Goal: Information Seeking & Learning: Learn about a topic

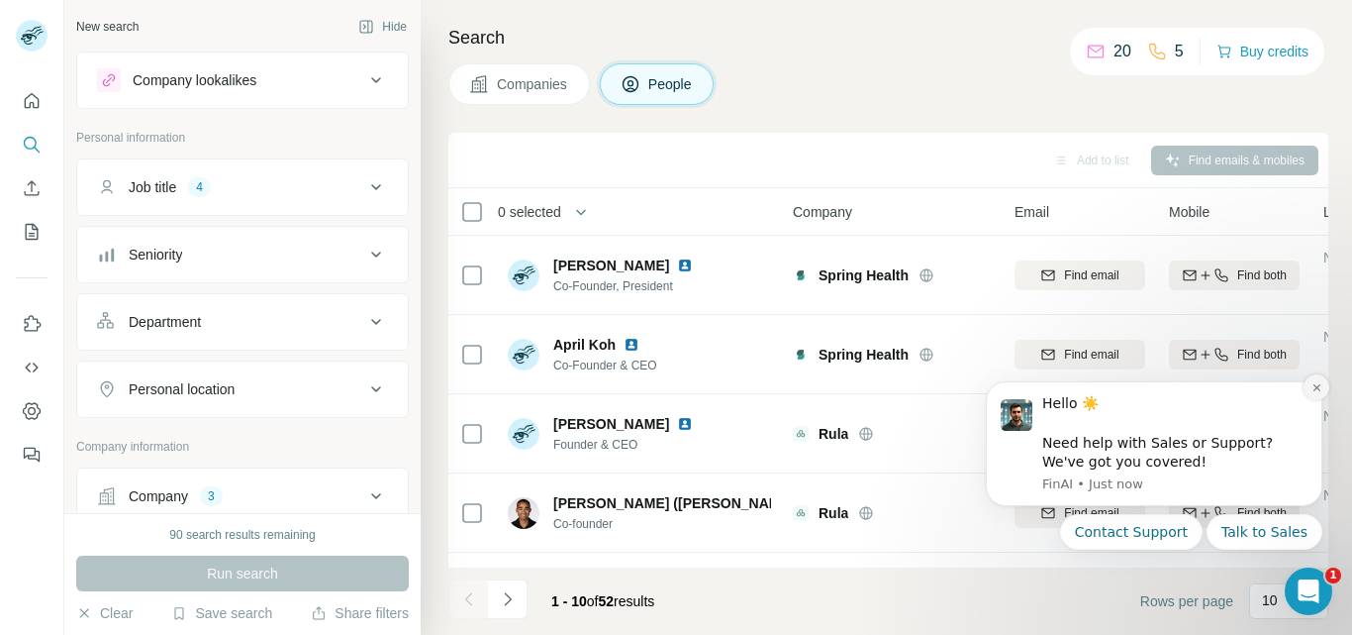
click at [1313, 385] on icon "Dismiss notification" at bounding box center [1317, 387] width 11 height 11
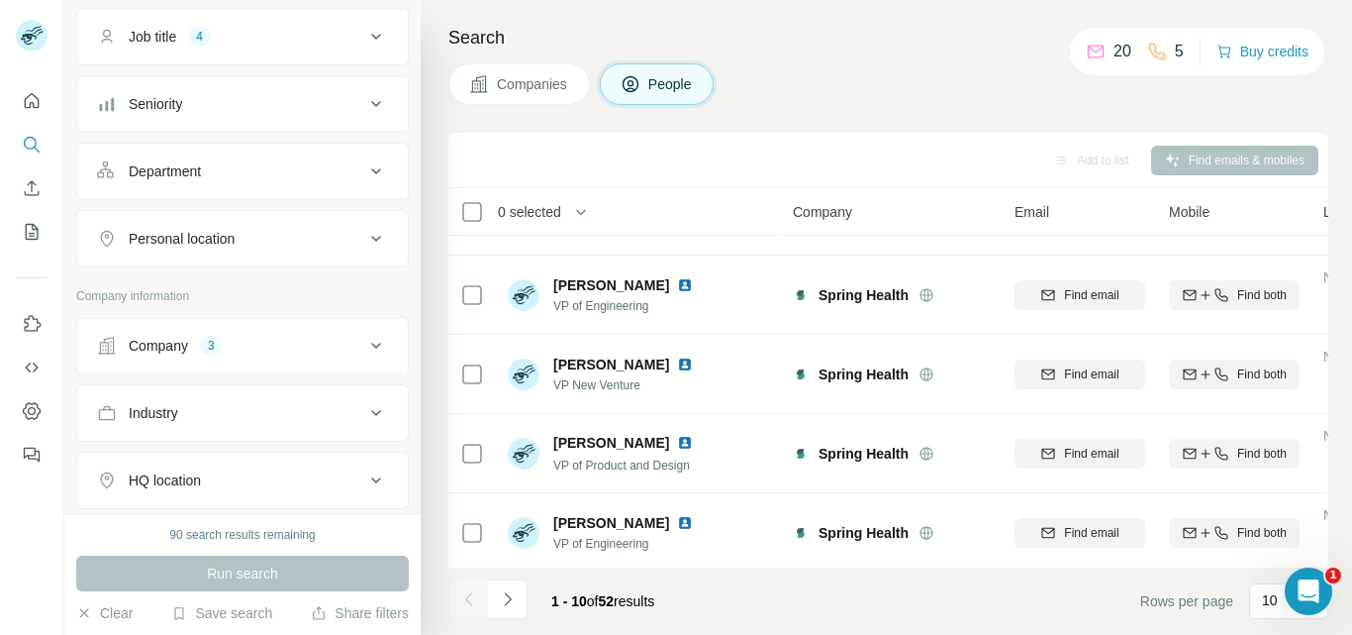
scroll to position [198, 0]
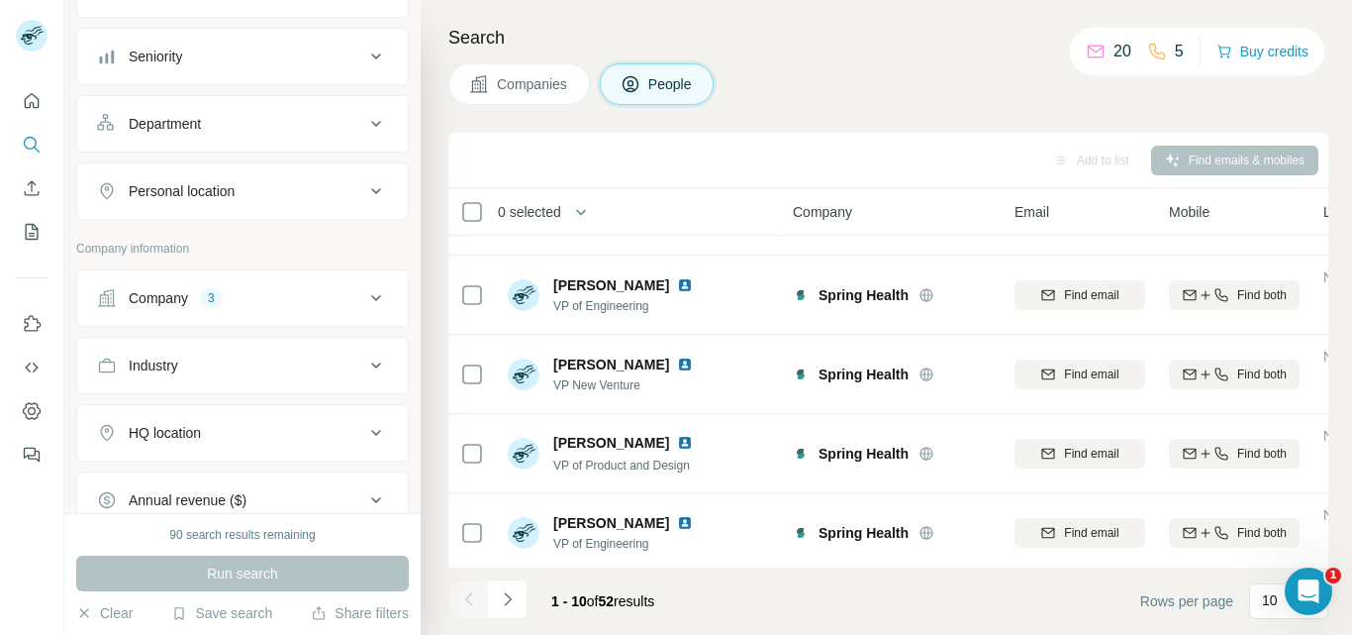
click at [364, 297] on icon at bounding box center [376, 298] width 24 height 24
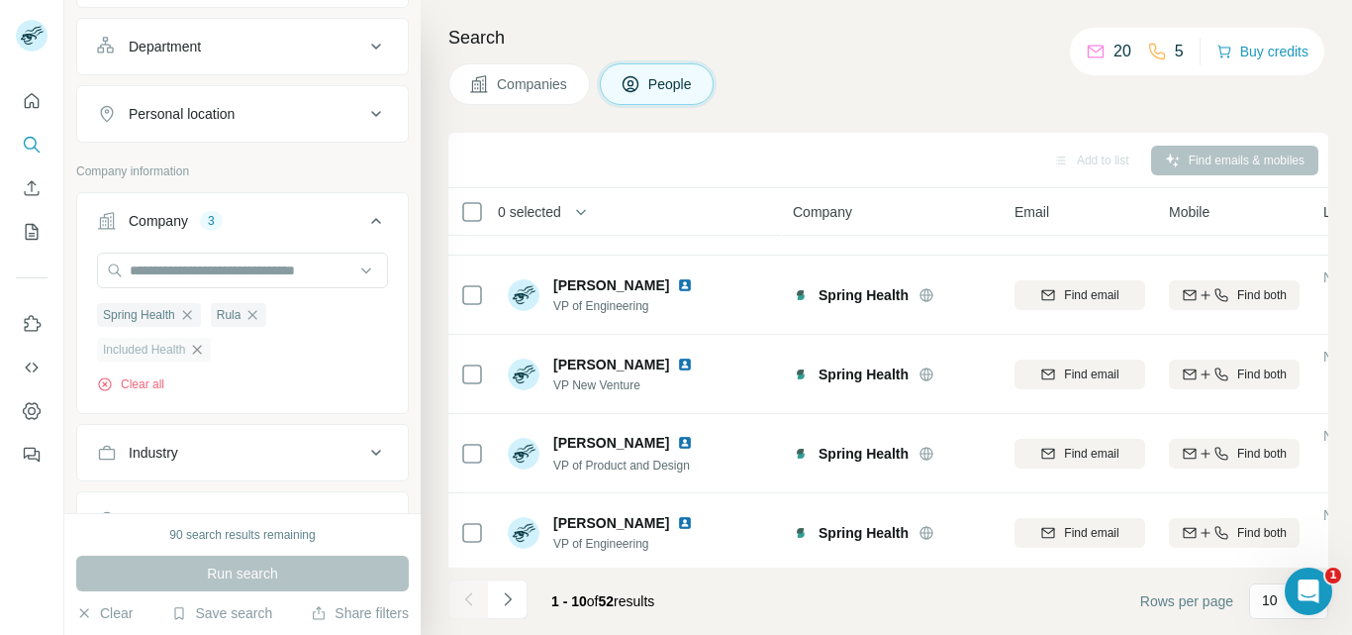
scroll to position [297, 0]
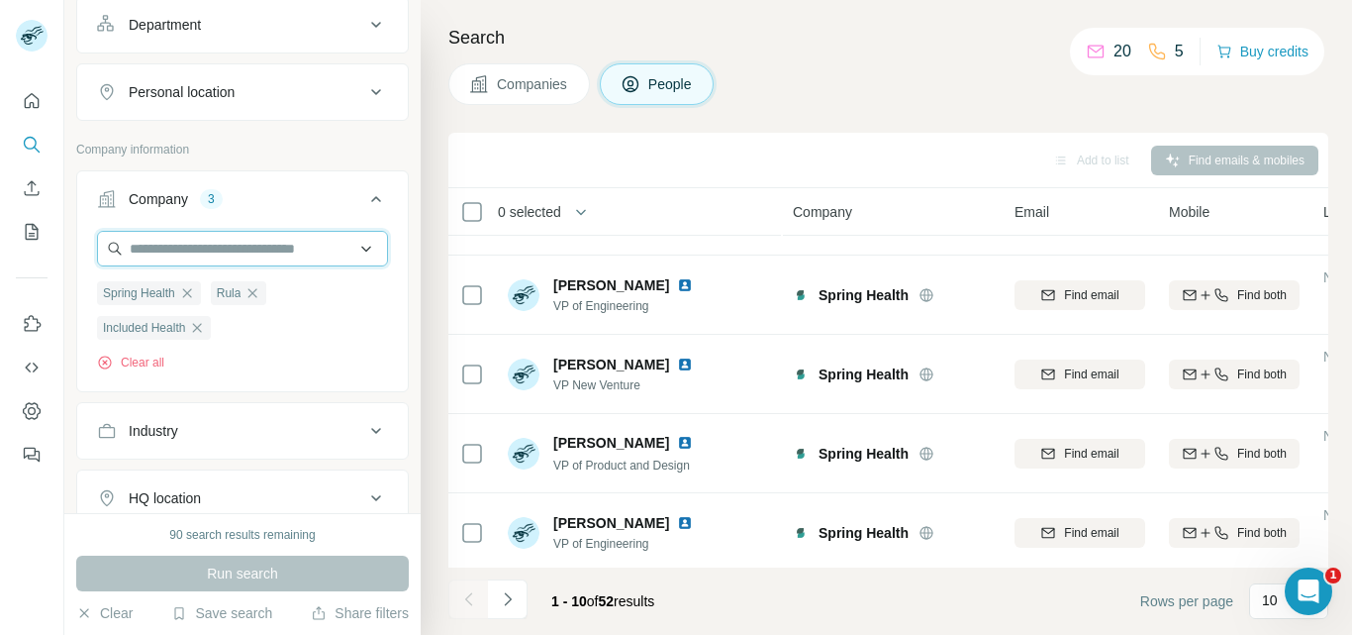
click at [255, 250] on input "text" at bounding box center [242, 249] width 291 height 36
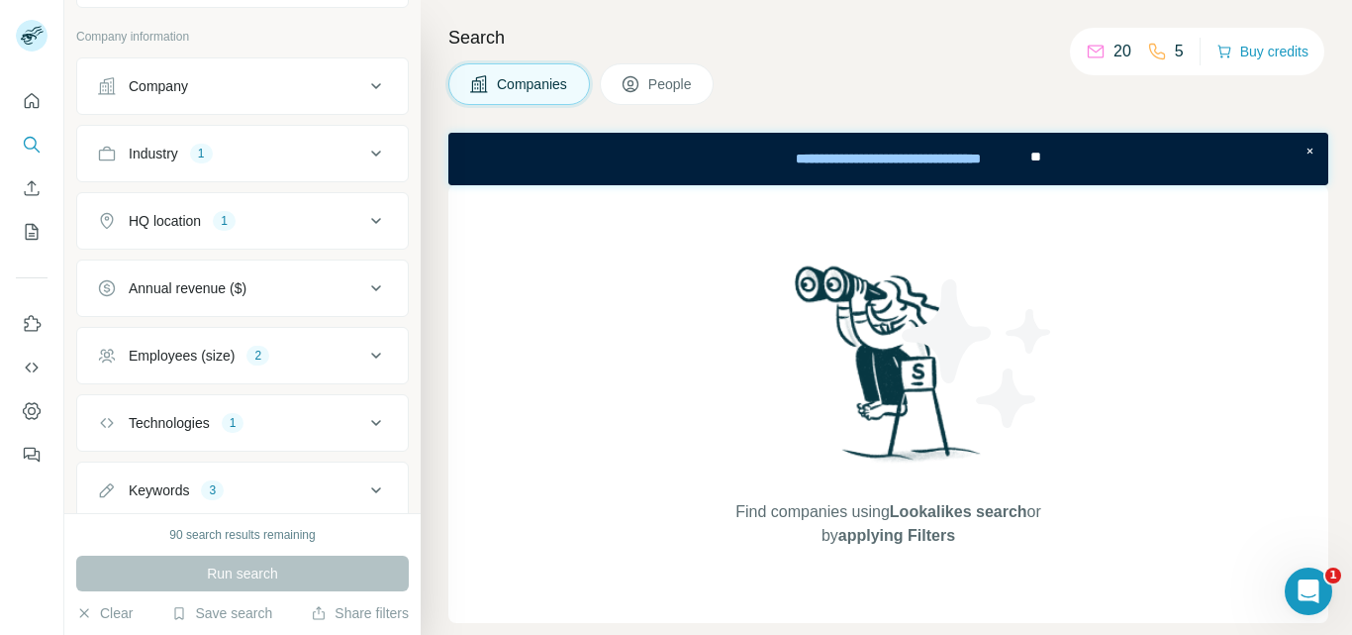
scroll to position [162, 0]
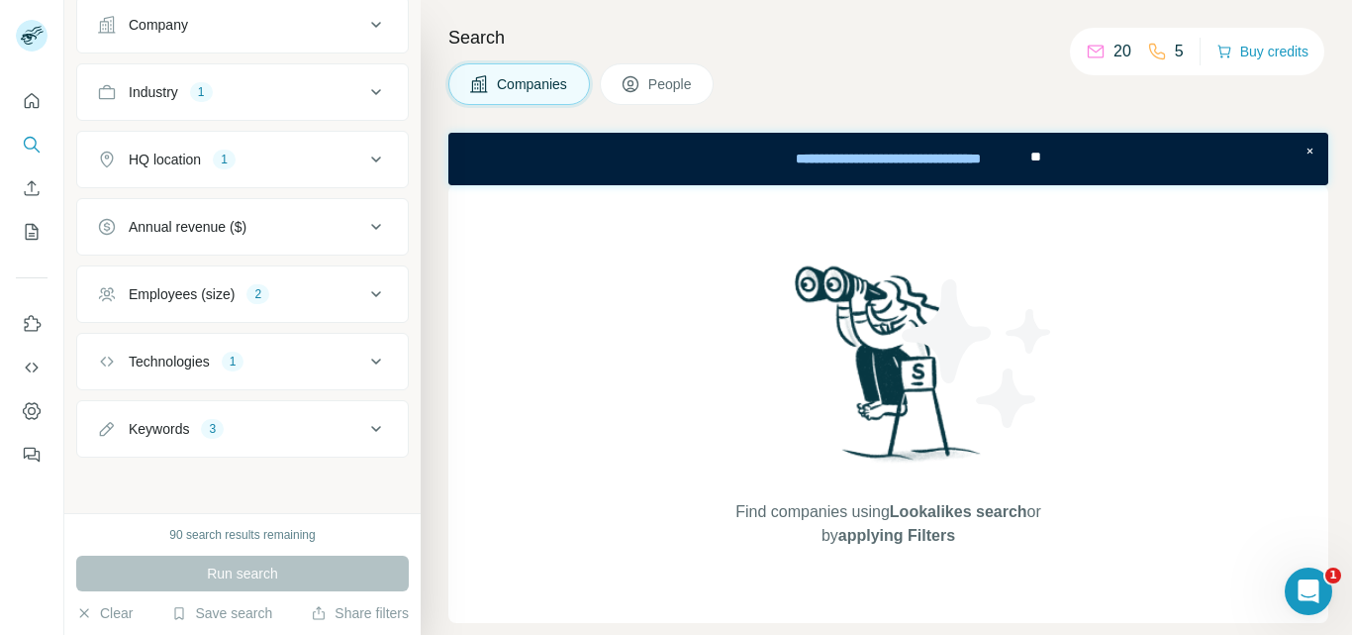
click at [663, 71] on button "People" at bounding box center [657, 84] width 115 height 42
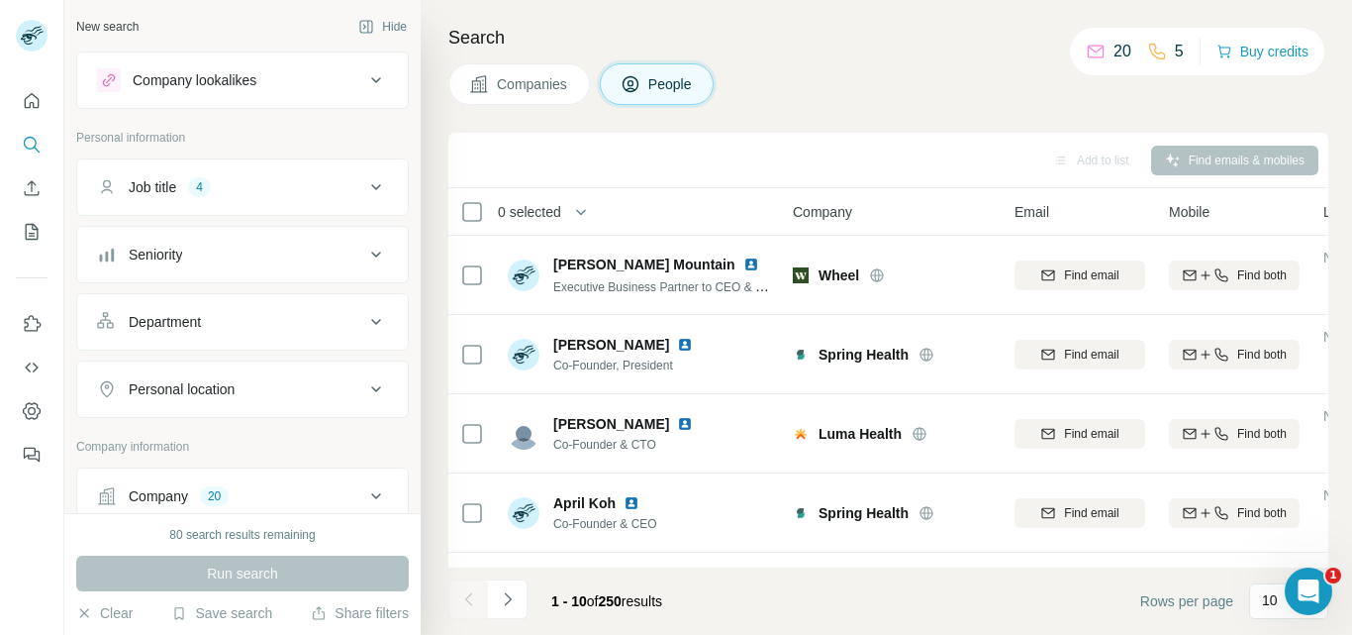
drag, startPoint x: 523, startPoint y: 76, endPoint x: 549, endPoint y: 69, distance: 27.6
click at [524, 76] on span "Companies" at bounding box center [533, 84] width 72 height 20
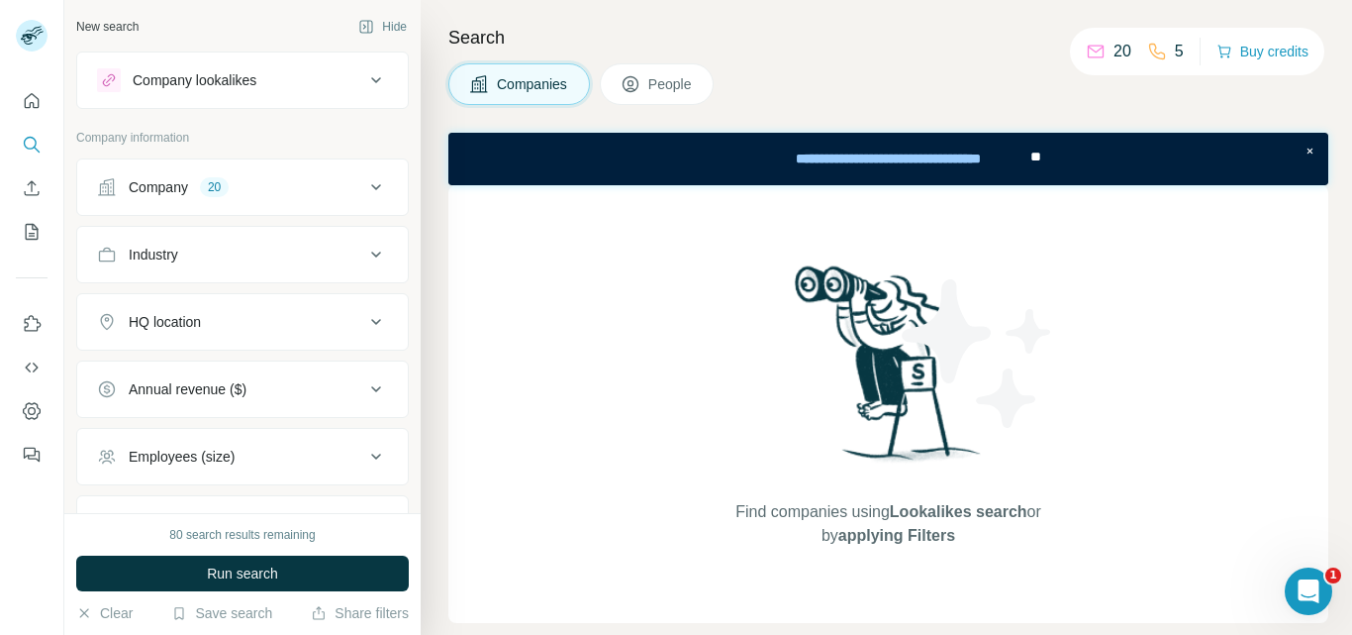
click at [660, 86] on span "People" at bounding box center [671, 84] width 46 height 20
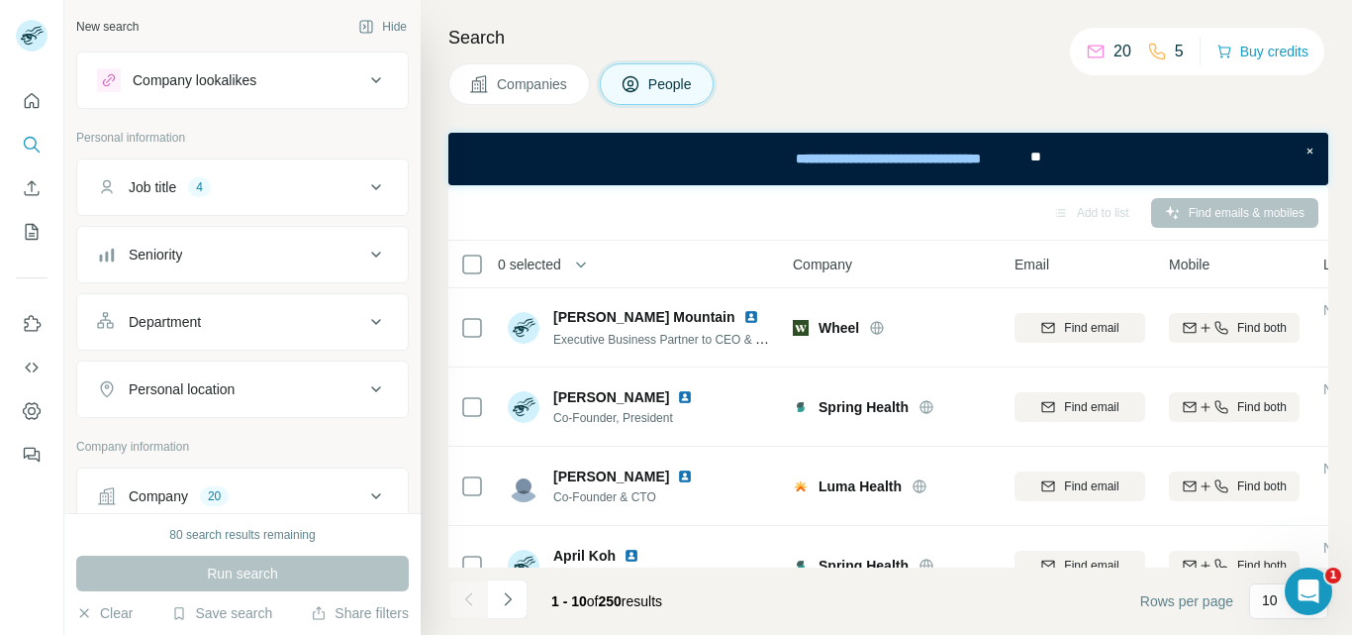
click at [526, 86] on span "Companies" at bounding box center [533, 84] width 72 height 20
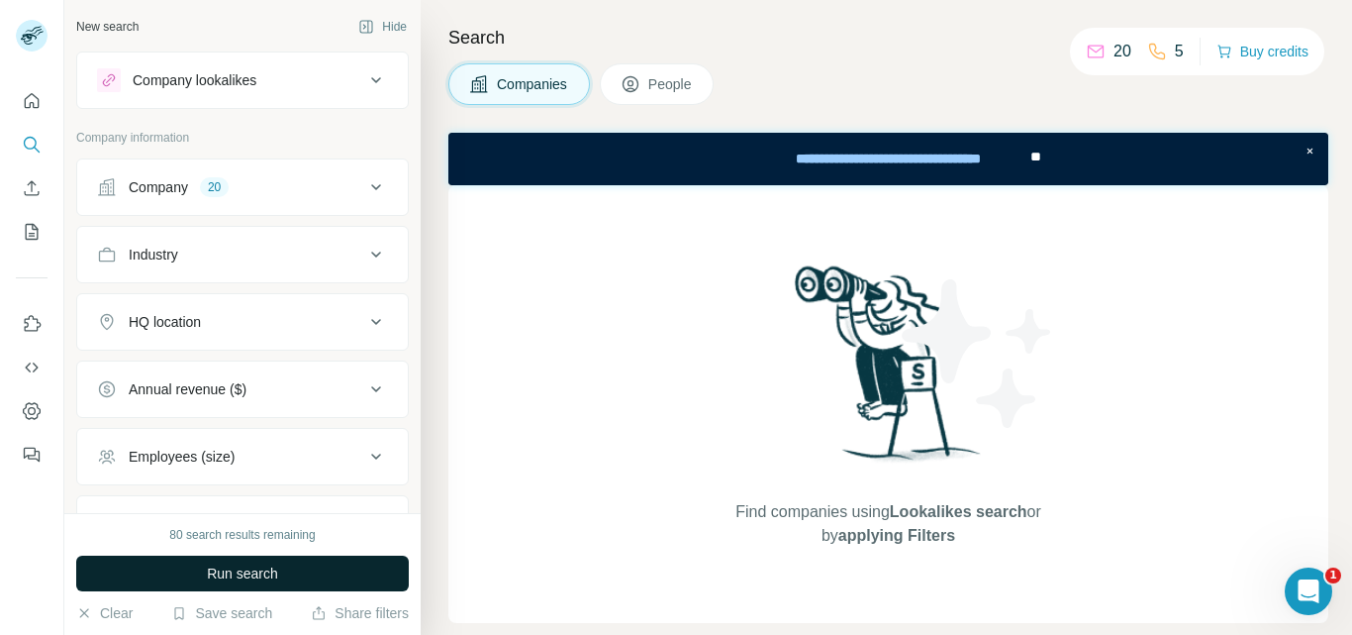
click at [292, 569] on button "Run search" at bounding box center [242, 573] width 333 height 36
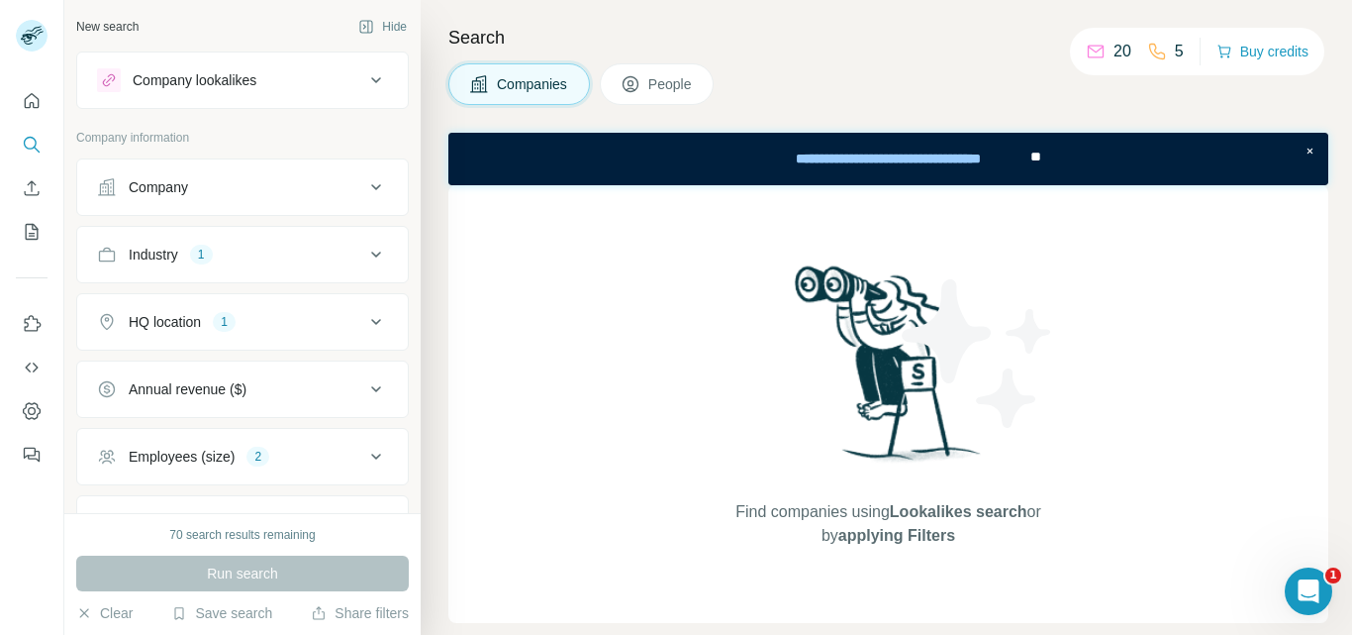
click at [659, 82] on span "People" at bounding box center [671, 84] width 46 height 20
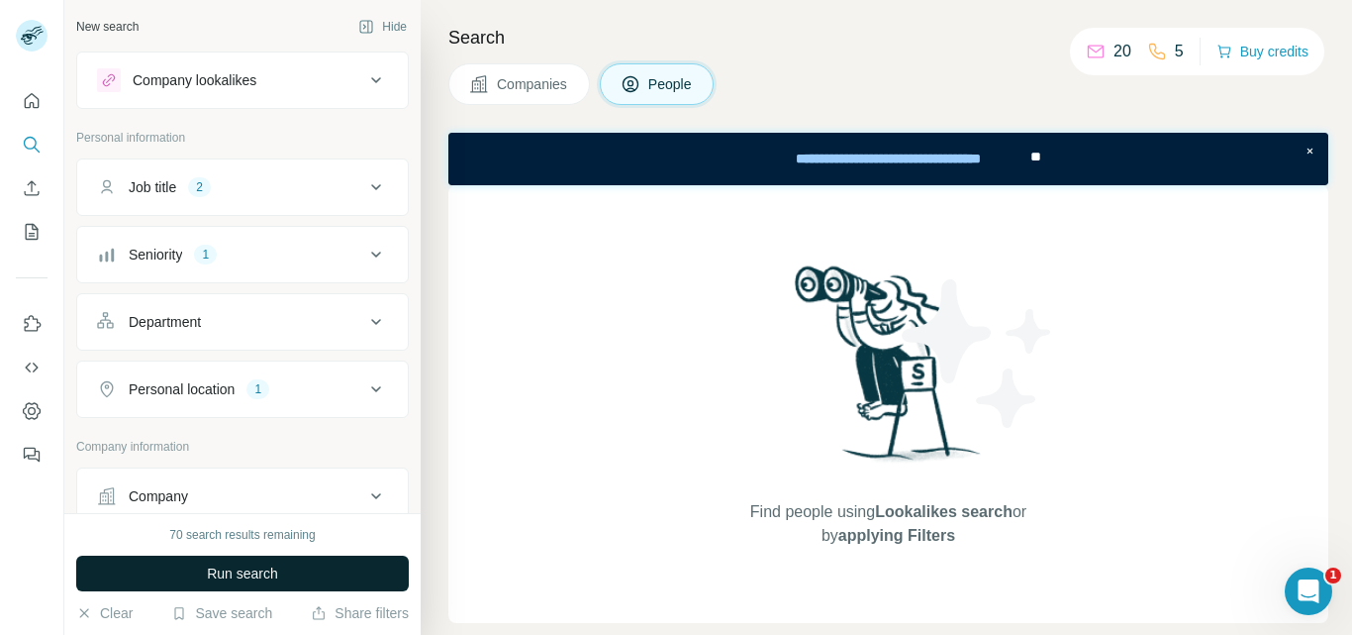
click at [261, 562] on button "Run search" at bounding box center [242, 573] width 333 height 36
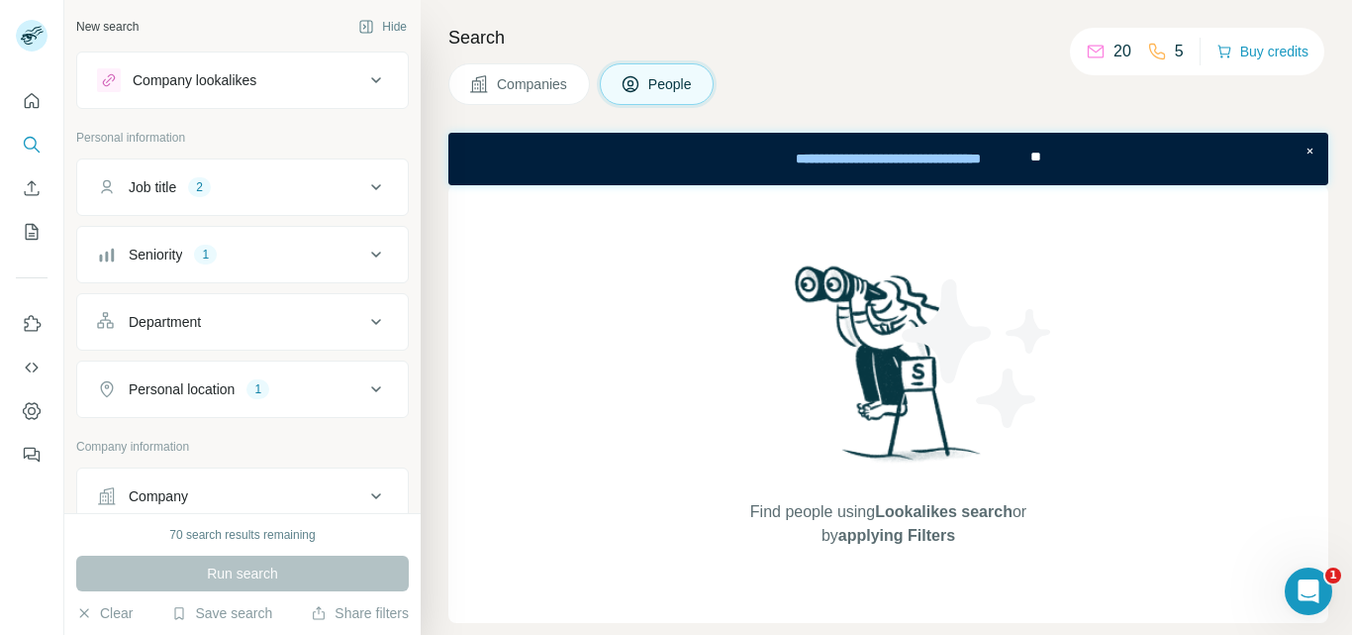
click at [546, 85] on span "Companies" at bounding box center [533, 84] width 72 height 20
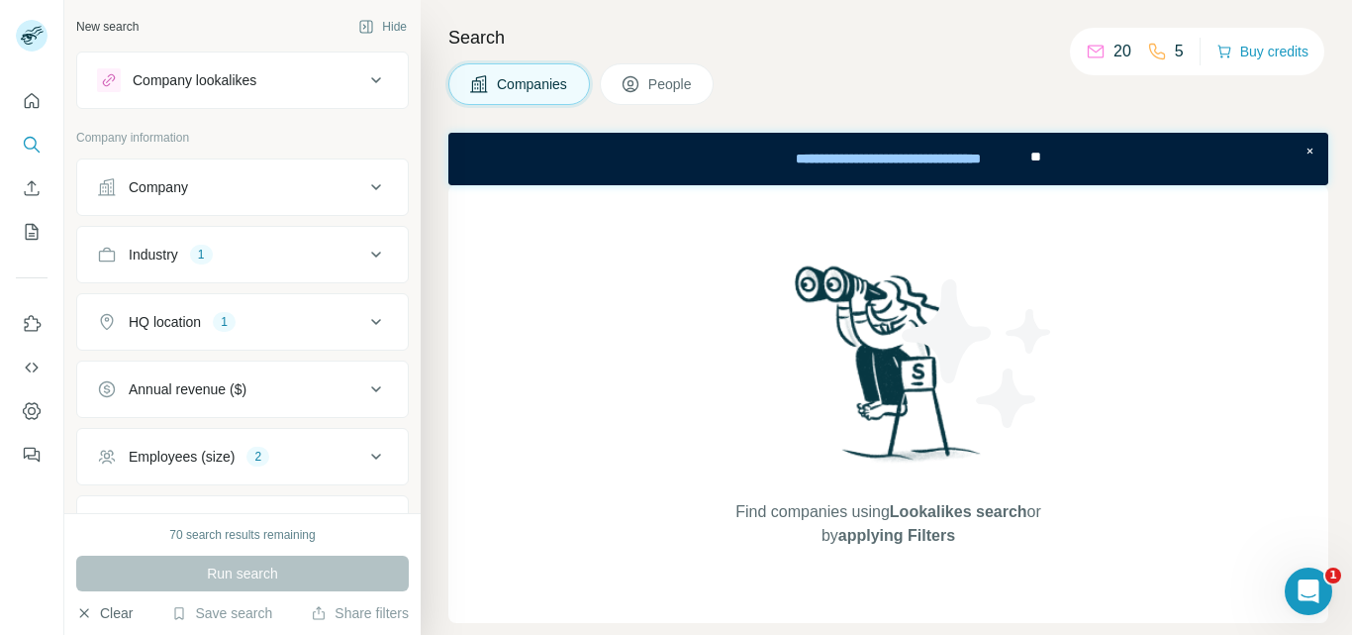
drag, startPoint x: 97, startPoint y: 611, endPoint x: 118, endPoint y: 605, distance: 21.6
click at [98, 610] on button "Clear" at bounding box center [104, 613] width 56 height 20
click at [101, 614] on button "Clear" at bounding box center [104, 613] width 56 height 20
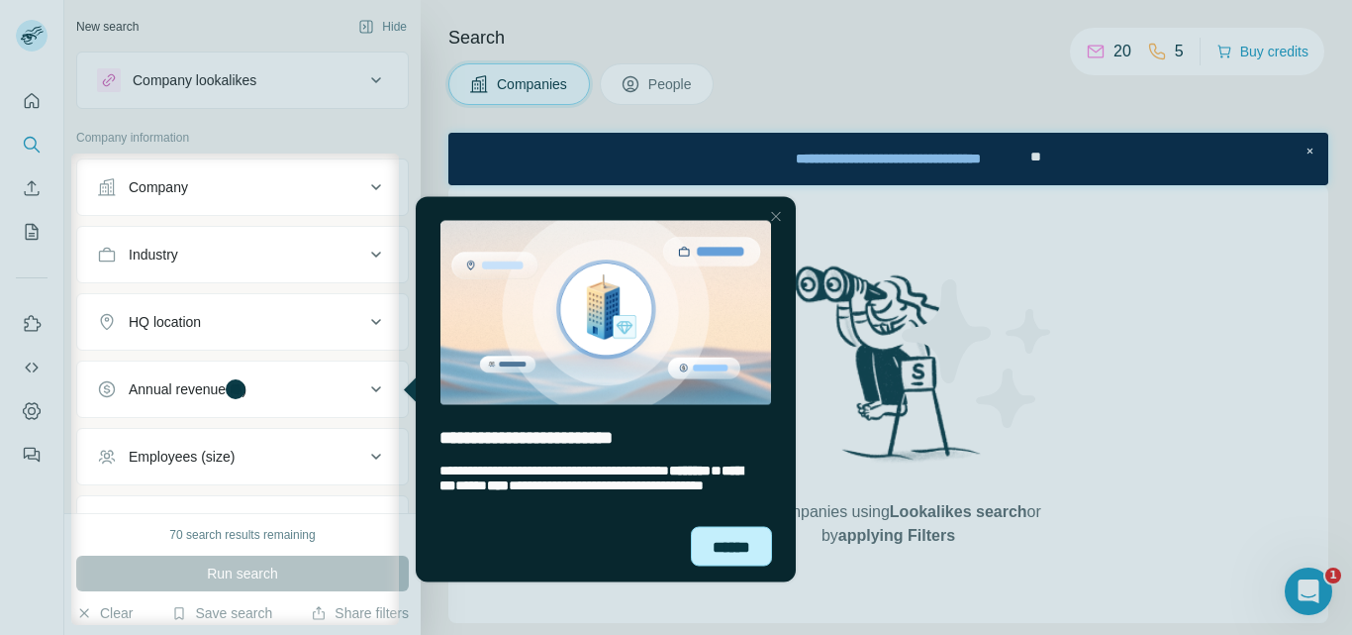
click at [750, 543] on div "******" at bounding box center [731, 546] width 81 height 40
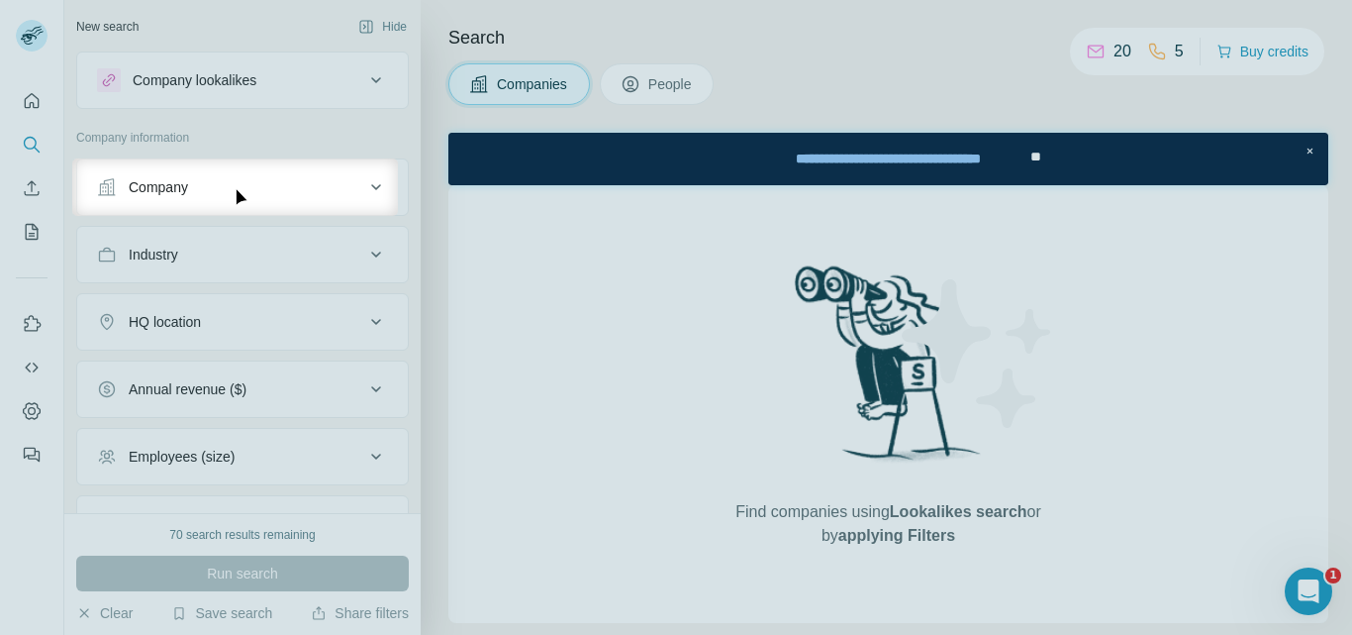
click at [364, 185] on icon at bounding box center [376, 187] width 24 height 24
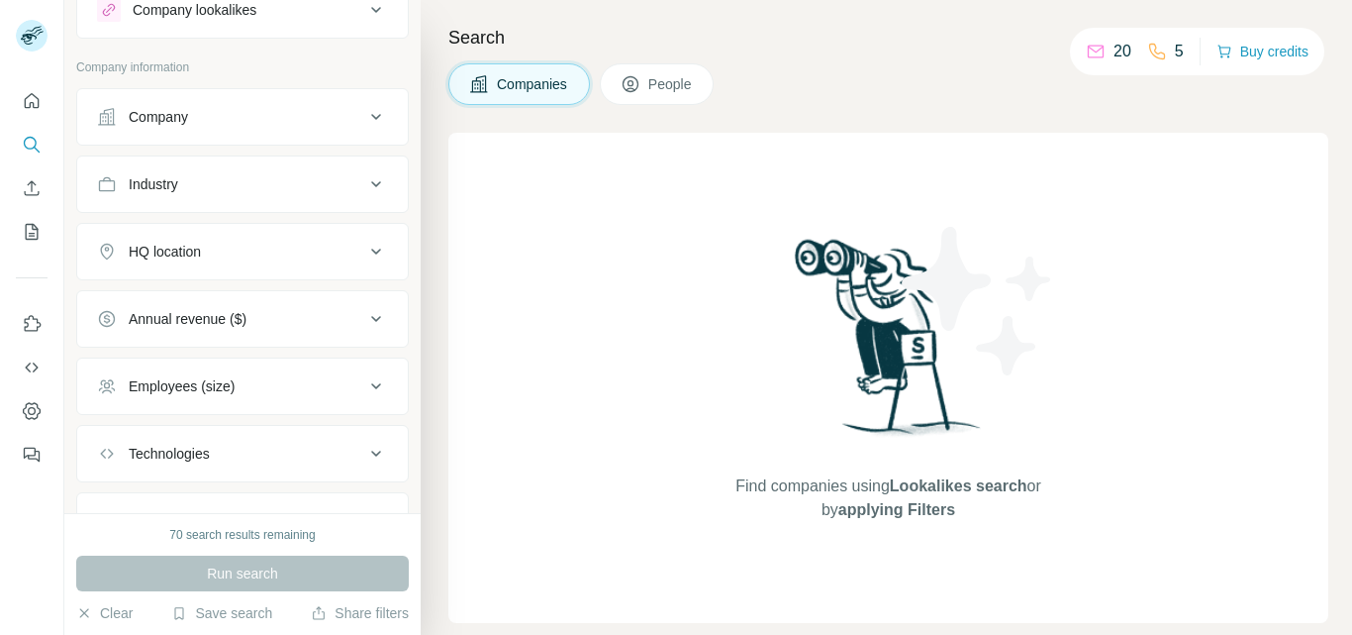
scroll to position [162, 0]
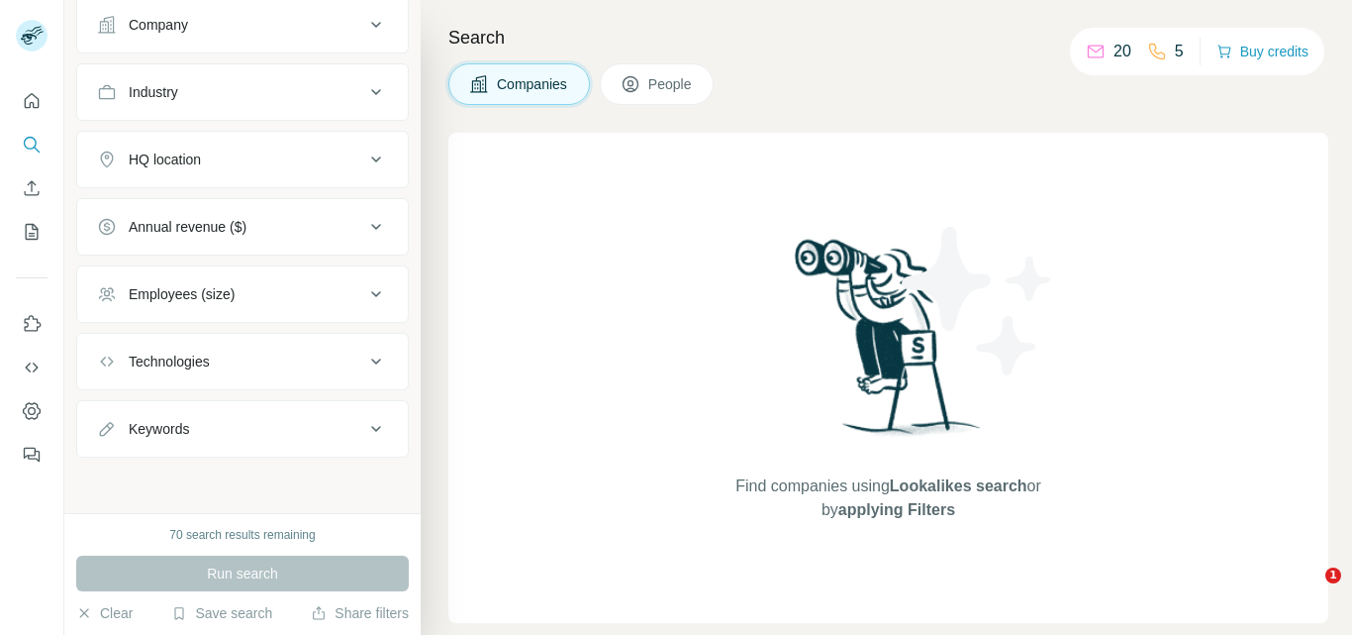
click at [649, 77] on span "People" at bounding box center [671, 84] width 46 height 20
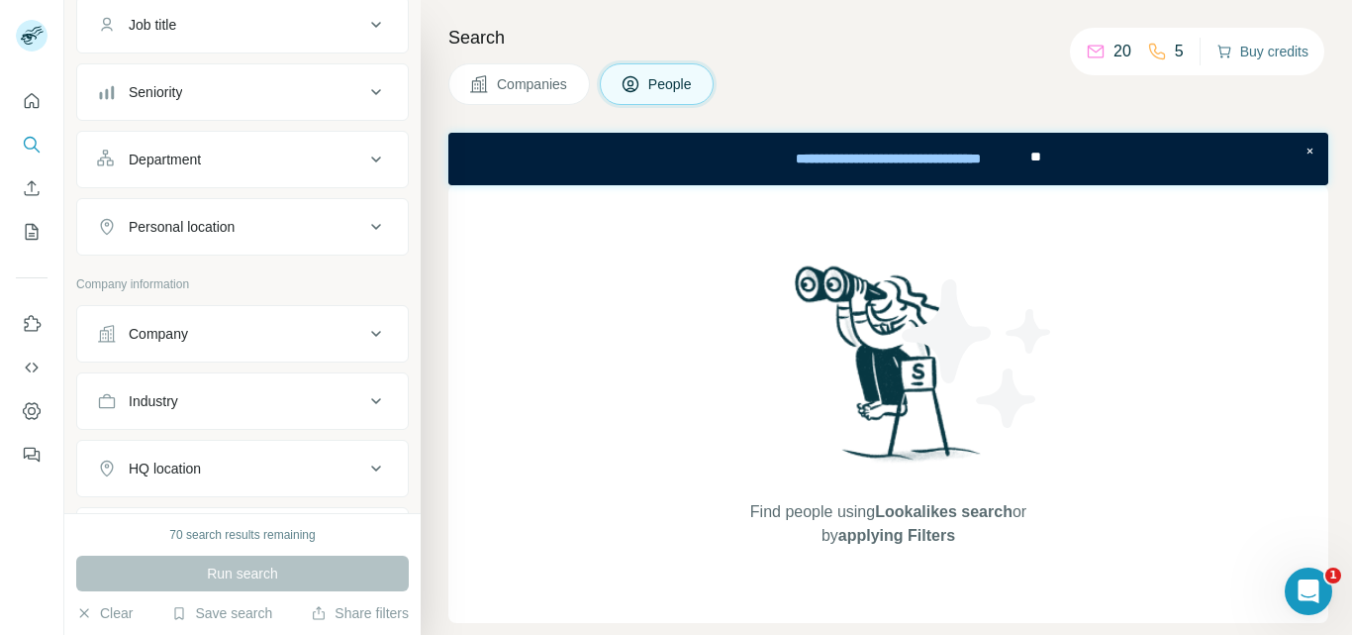
click at [1255, 47] on button "Buy credits" at bounding box center [1263, 52] width 92 height 28
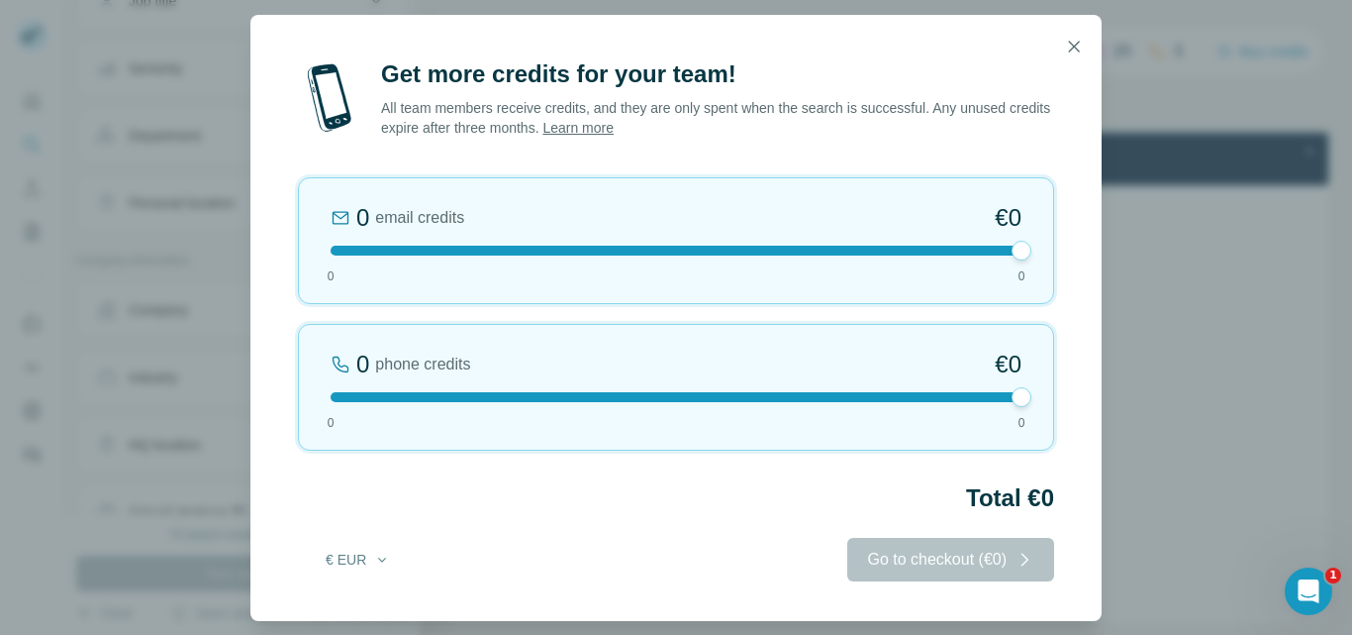
scroll to position [261, 0]
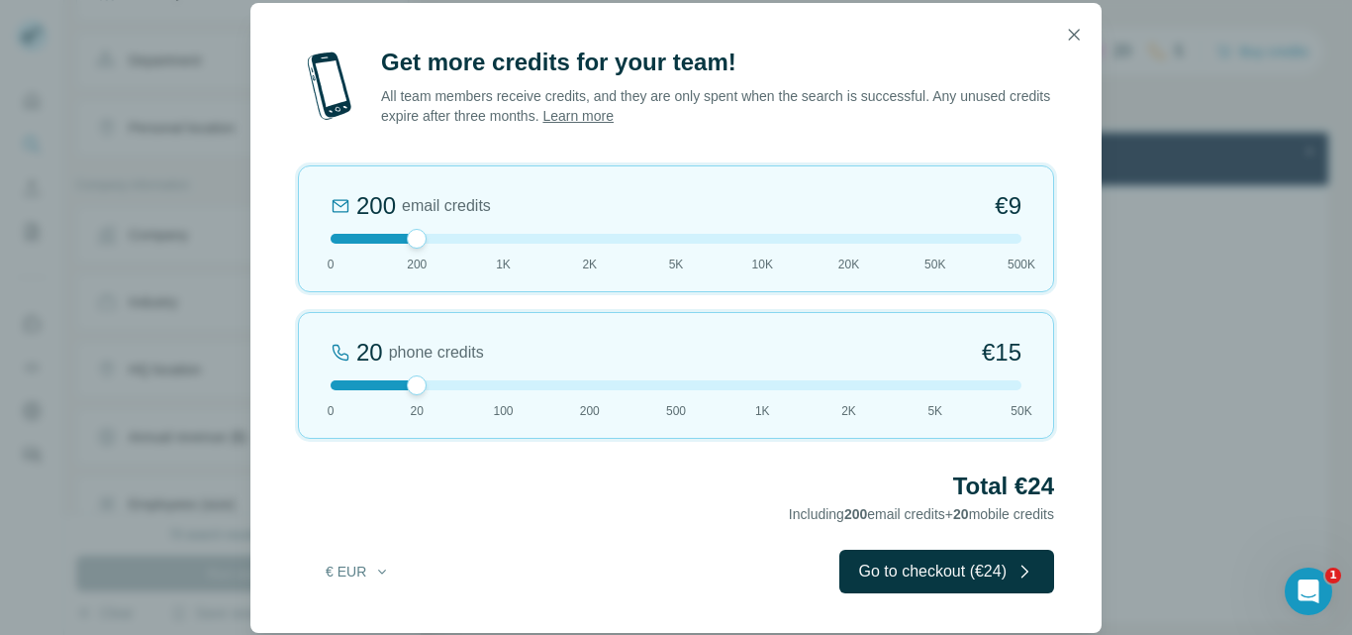
click at [183, 221] on div "Get more credits for your team! All team members receive credits, and they are …" at bounding box center [676, 317] width 1352 height 635
click at [1083, 41] on icon "button" at bounding box center [1074, 35] width 20 height 20
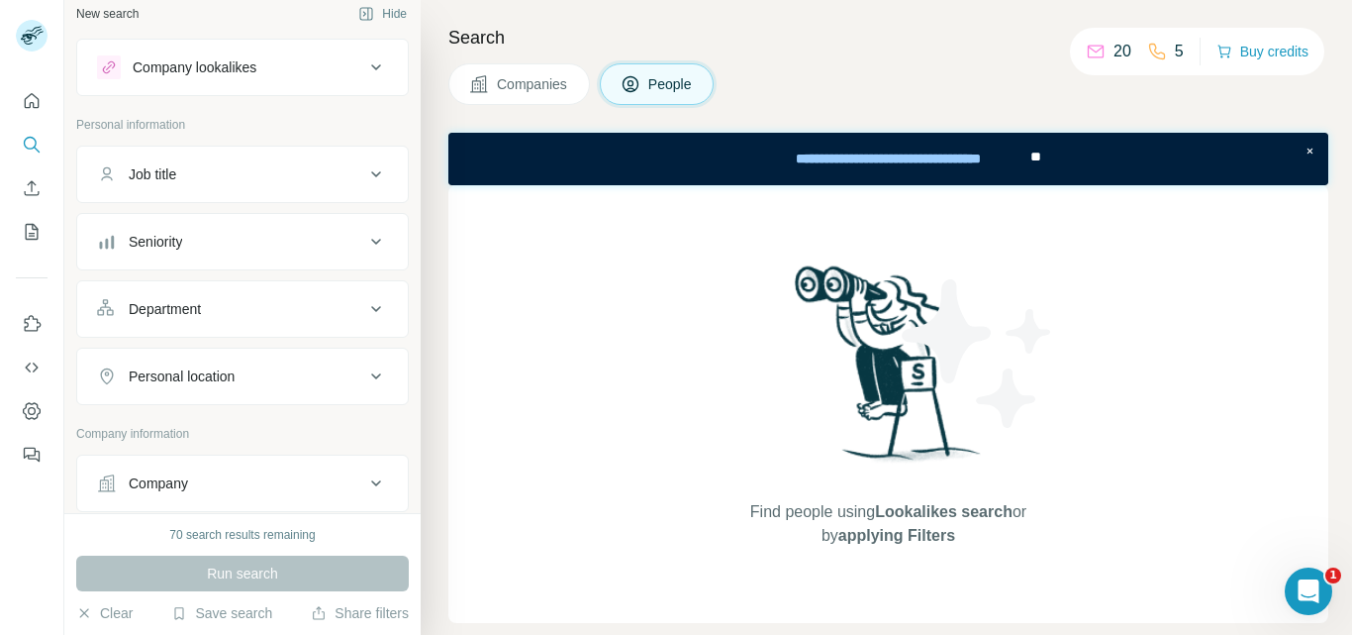
scroll to position [0, 0]
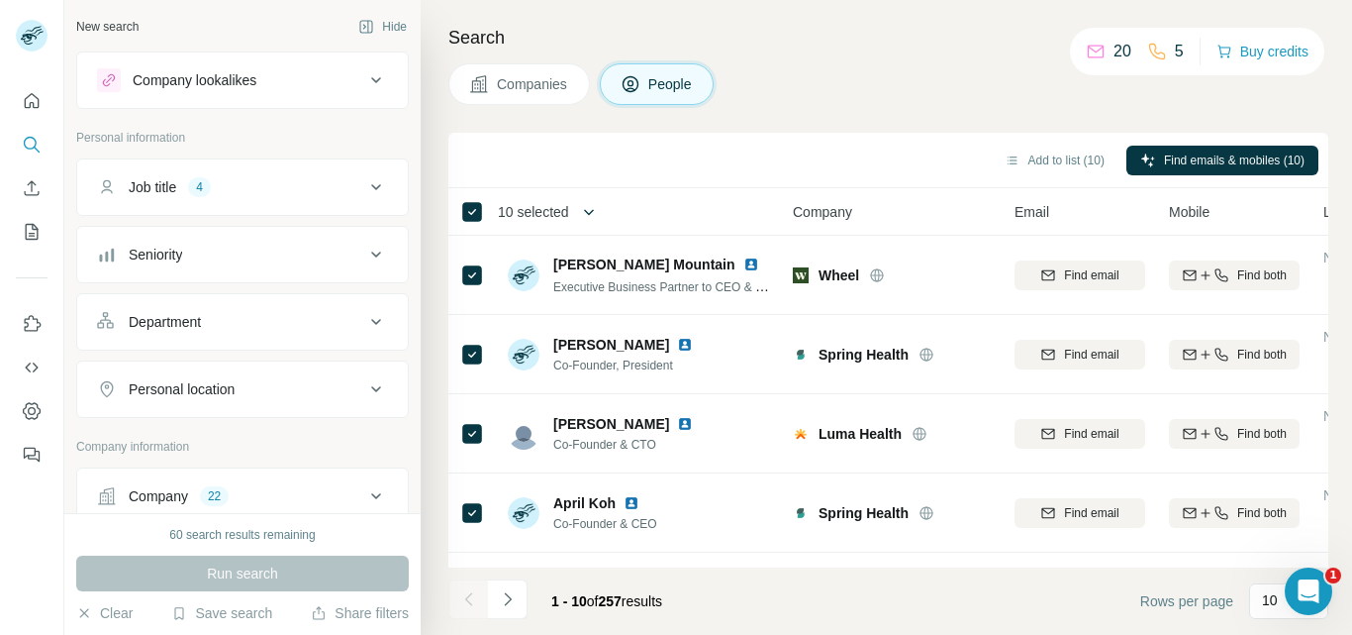
click at [580, 215] on icon "button" at bounding box center [589, 212] width 20 height 20
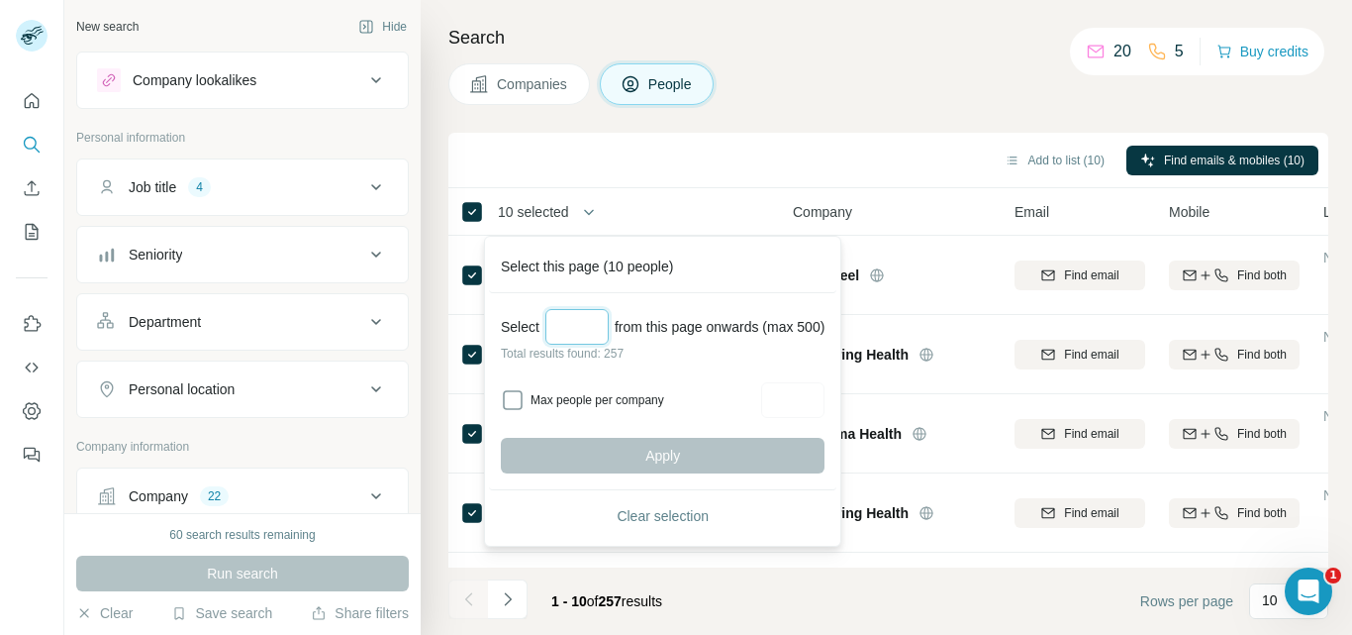
click at [591, 328] on input "Select a number (up to 500)" at bounding box center [576, 327] width 63 height 36
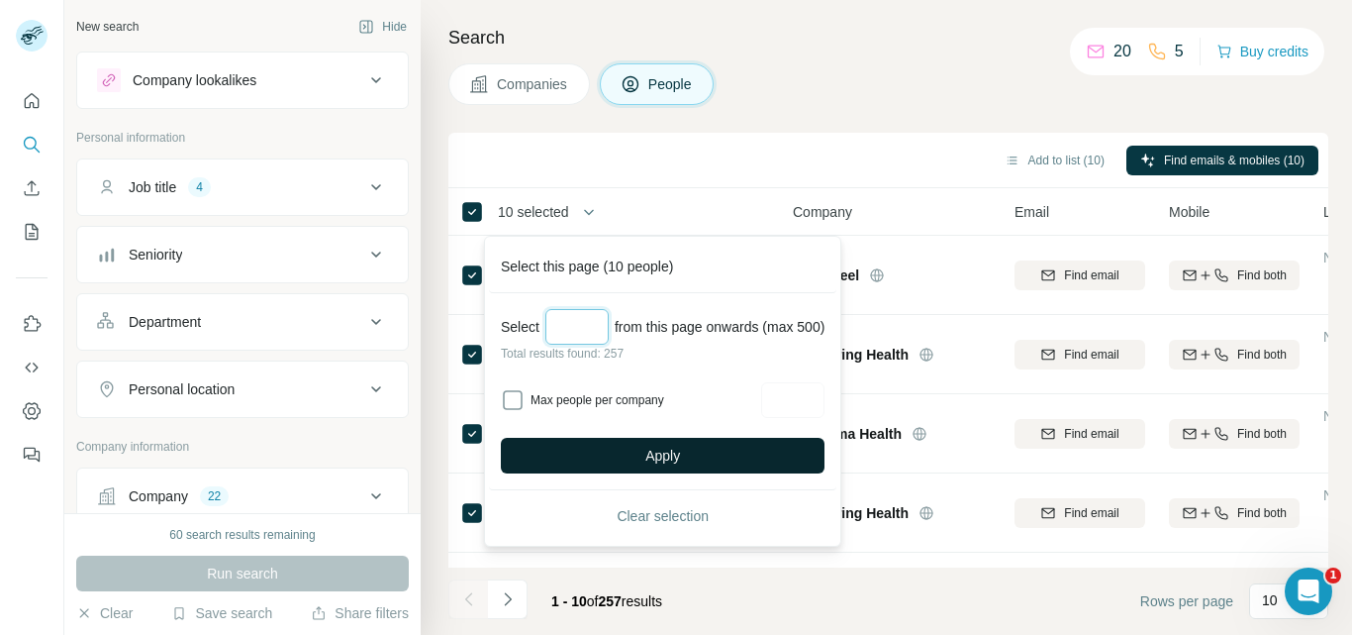
type input "***"
click at [697, 443] on button "Apply" at bounding box center [663, 456] width 324 height 36
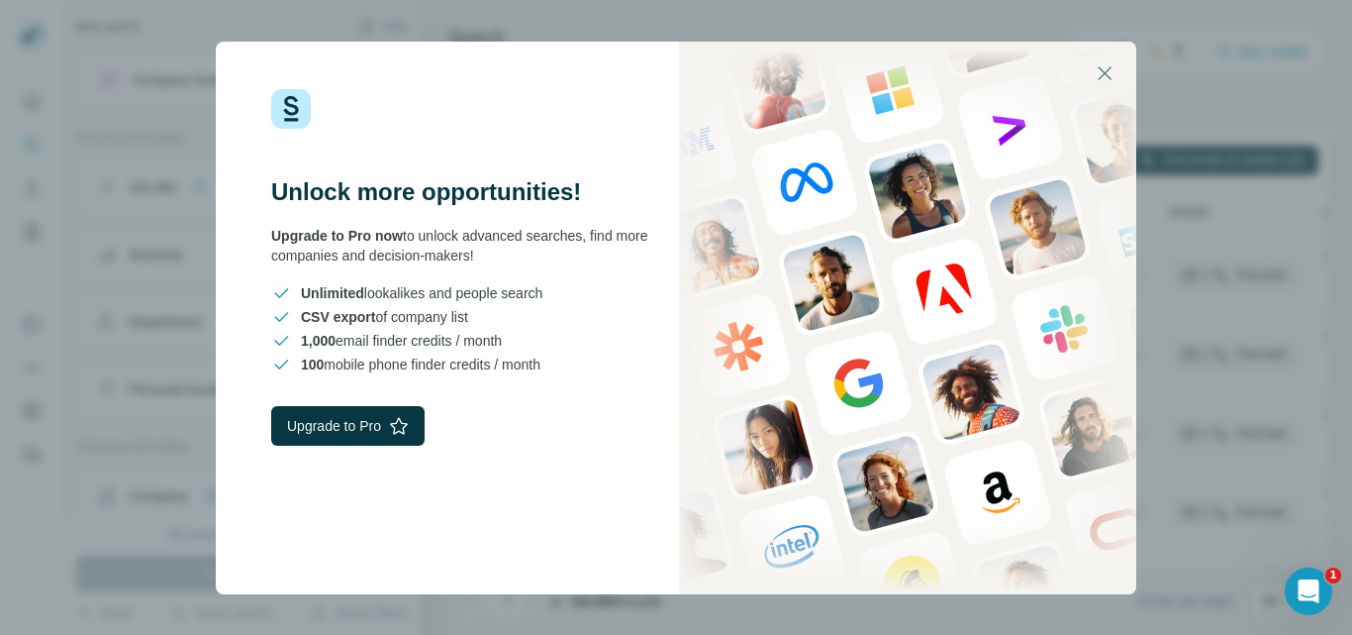
drag, startPoint x: 138, startPoint y: 21, endPoint x: 363, endPoint y: 8, distance: 226.1
click at [138, 21] on div "Unlock more opportunities! Upgrade to Pro now to unlock advanced searches, find…" at bounding box center [676, 317] width 1352 height 635
